Goal: Information Seeking & Learning: Find specific fact

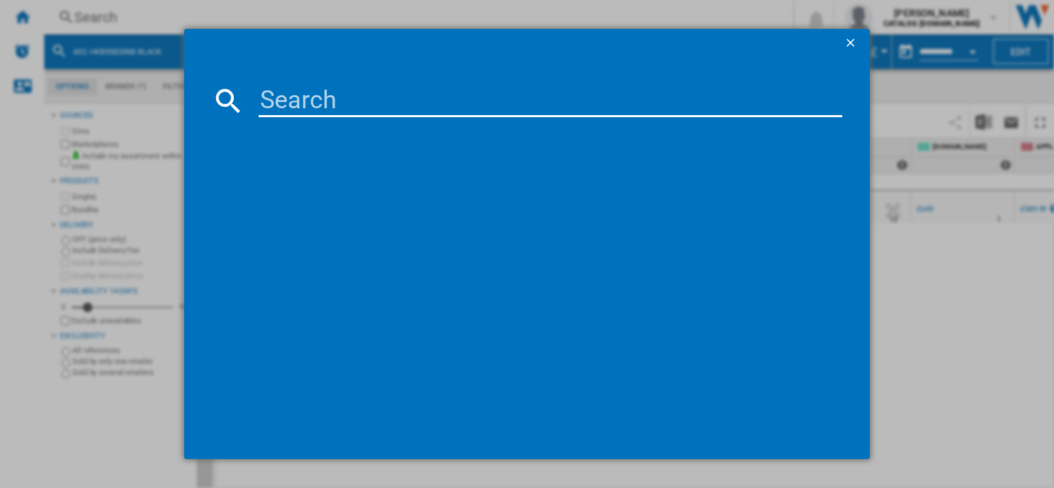
click at [436, 80] on md-dialog-content at bounding box center [526, 258] width 685 height 402
click at [396, 90] on input at bounding box center [550, 100] width 583 height 33
paste input "FSB54607Z"
drag, startPoint x: 263, startPoint y: 91, endPoint x: 222, endPoint y: 90, distance: 41.4
click at [222, 90] on div "FSB54607Z" at bounding box center [526, 100] width 629 height 33
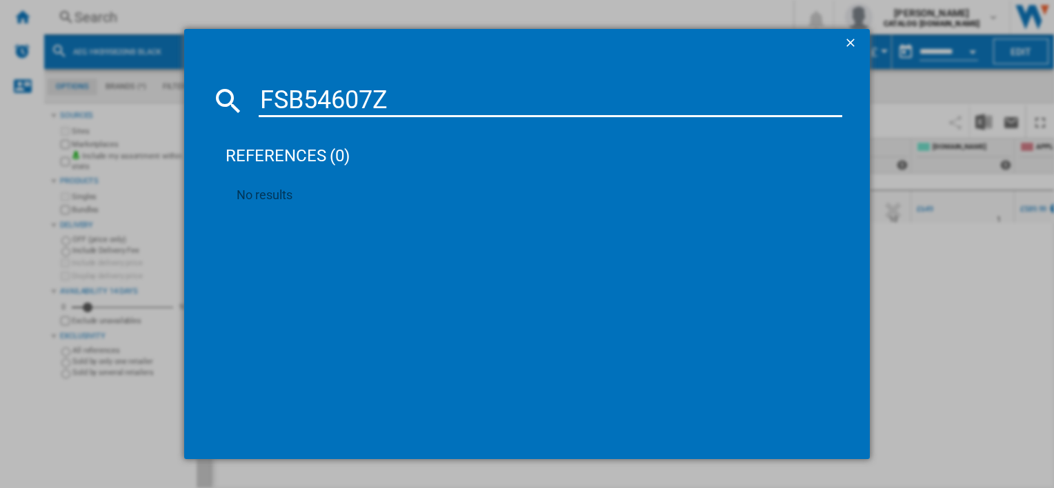
paste input "OS6AB50AM"
type input "OS6AB50AM"
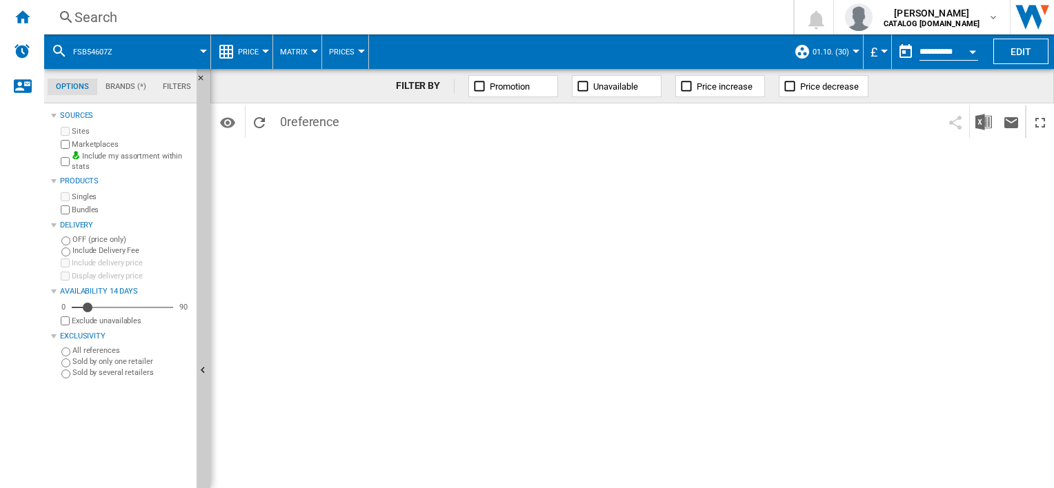
click at [366, 14] on div "Search" at bounding box center [415, 17] width 683 height 19
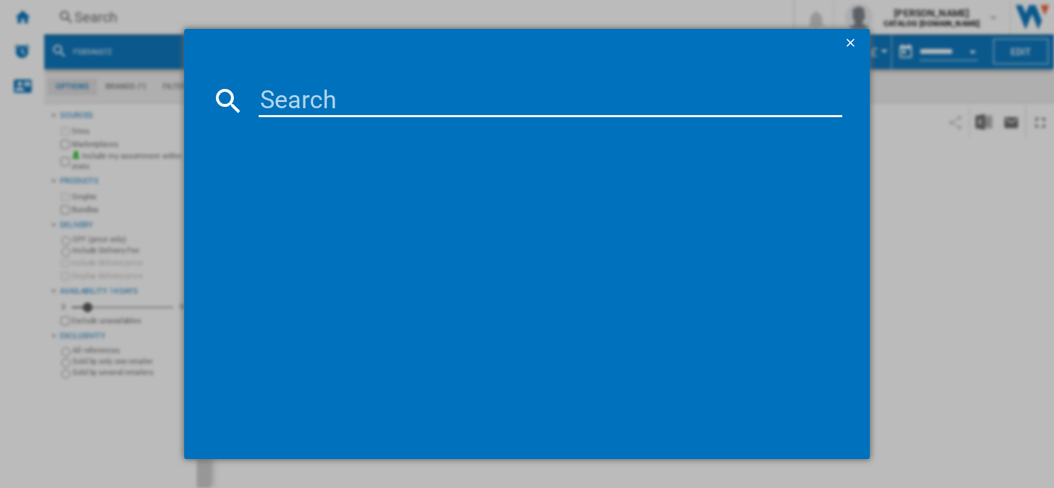
click at [421, 97] on input at bounding box center [550, 100] width 583 height 33
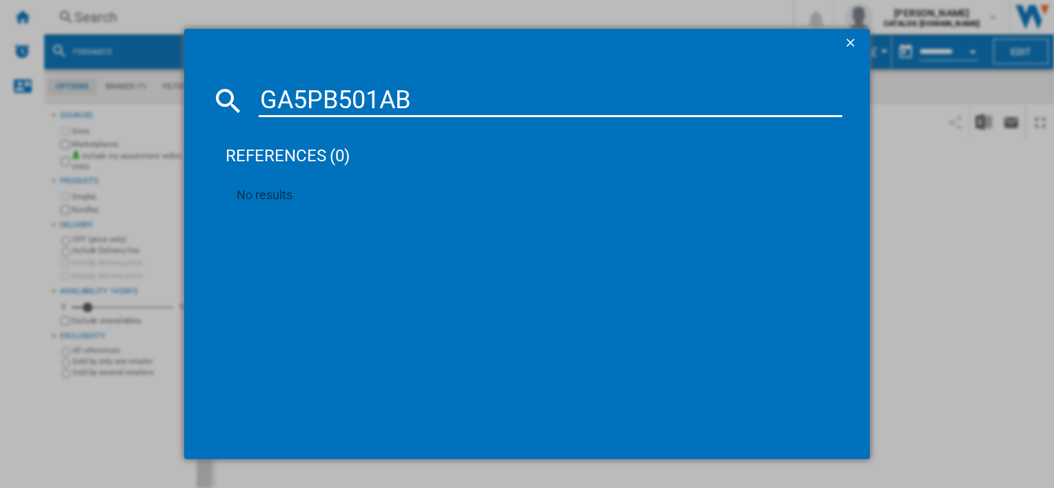
drag, startPoint x: 426, startPoint y: 99, endPoint x: 192, endPoint y: 118, distance: 235.2
click at [192, 118] on md-dialog-content "GA5PB501AB references (0) No results" at bounding box center [526, 258] width 685 height 402
paste input "IAE64421F"
type input "IAE64421FB"
